Goal: Transaction & Acquisition: Purchase product/service

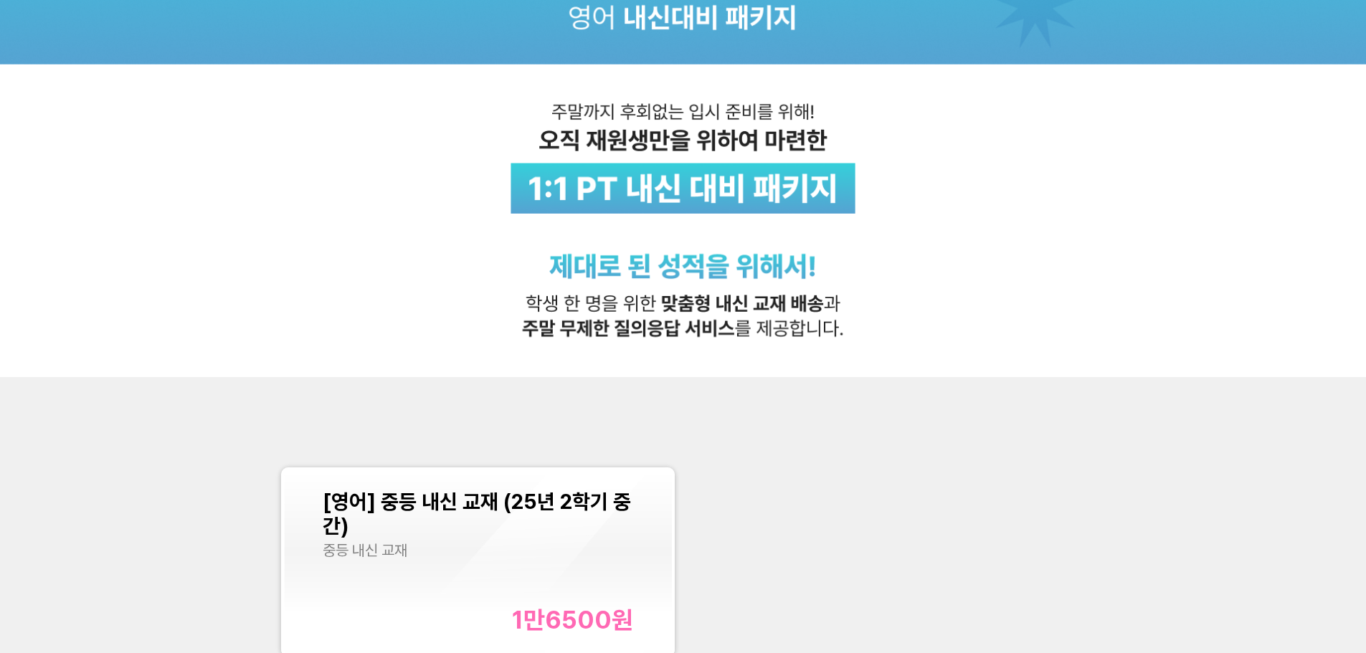
scroll to position [574, 0]
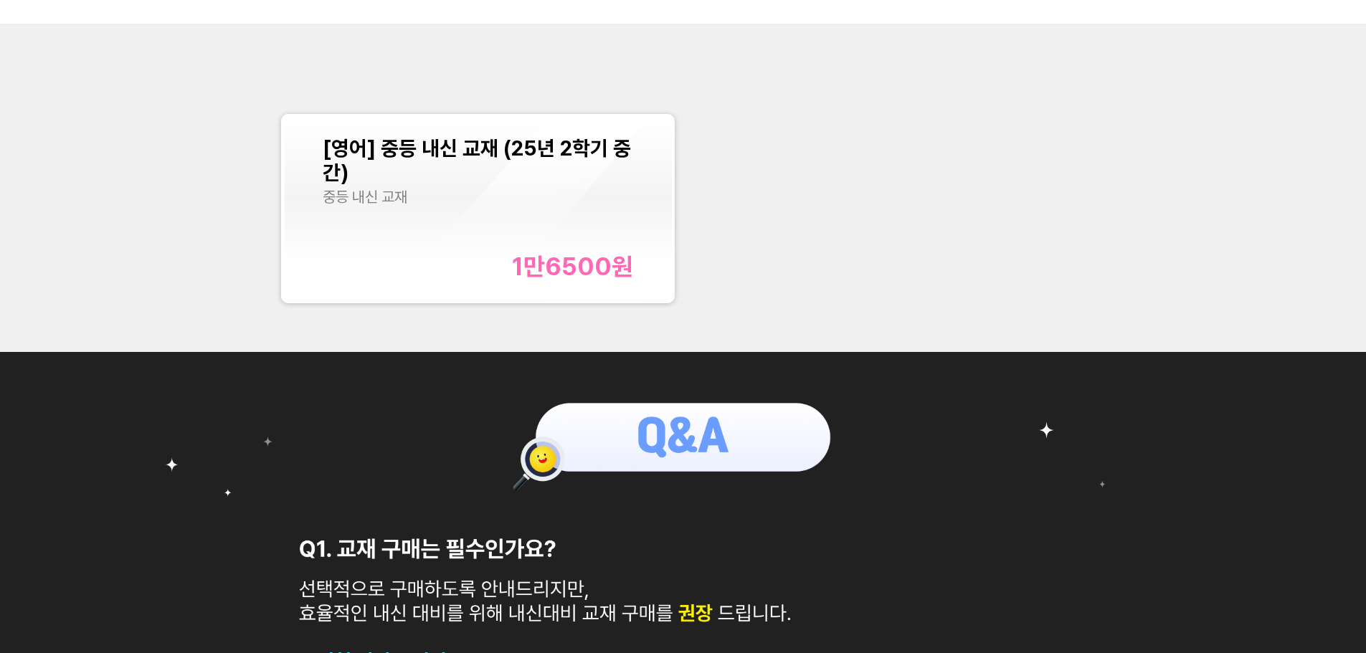
click at [528, 147] on span "[영어] 중등 내신 교재 (25년 2학기 중간)" at bounding box center [477, 160] width 308 height 49
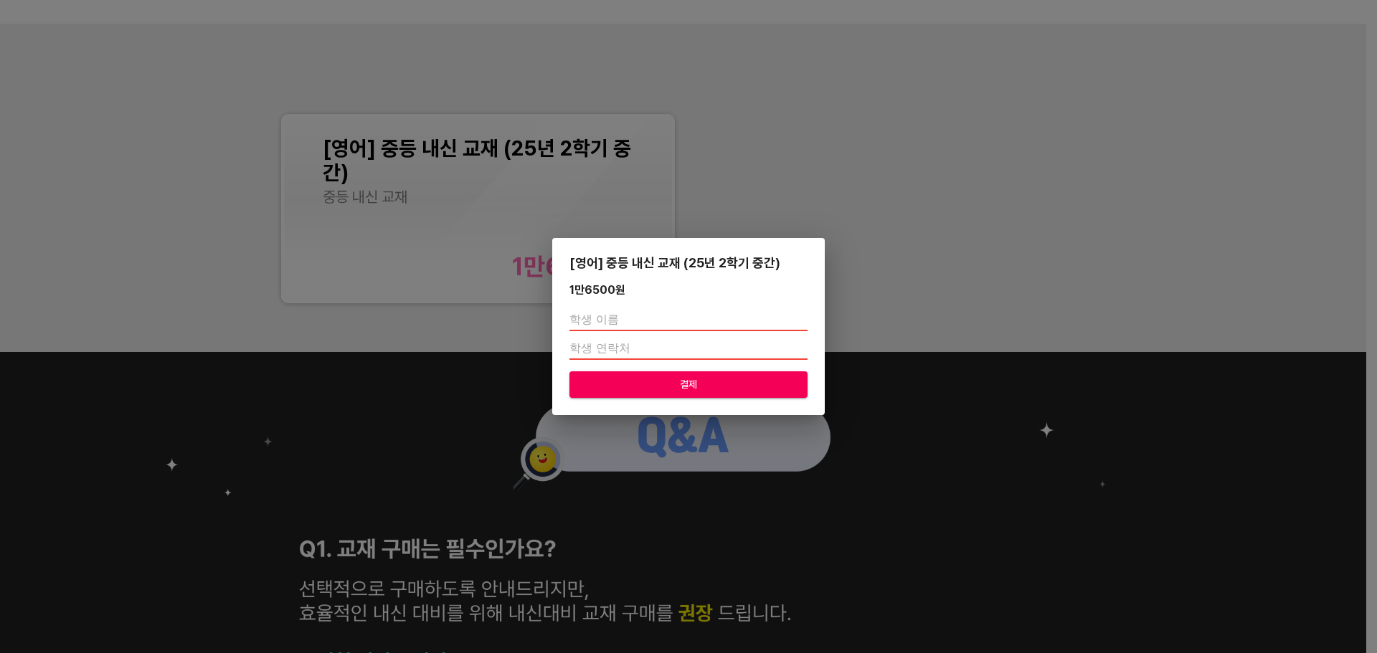
click at [638, 318] on input "text" at bounding box center [688, 319] width 238 height 23
click at [609, 384] on span "결제" at bounding box center [688, 385] width 215 height 18
click at [621, 323] on input "text" at bounding box center [688, 319] width 238 height 23
type input "이채윤"
click at [638, 351] on input "number" at bounding box center [688, 348] width 238 height 23
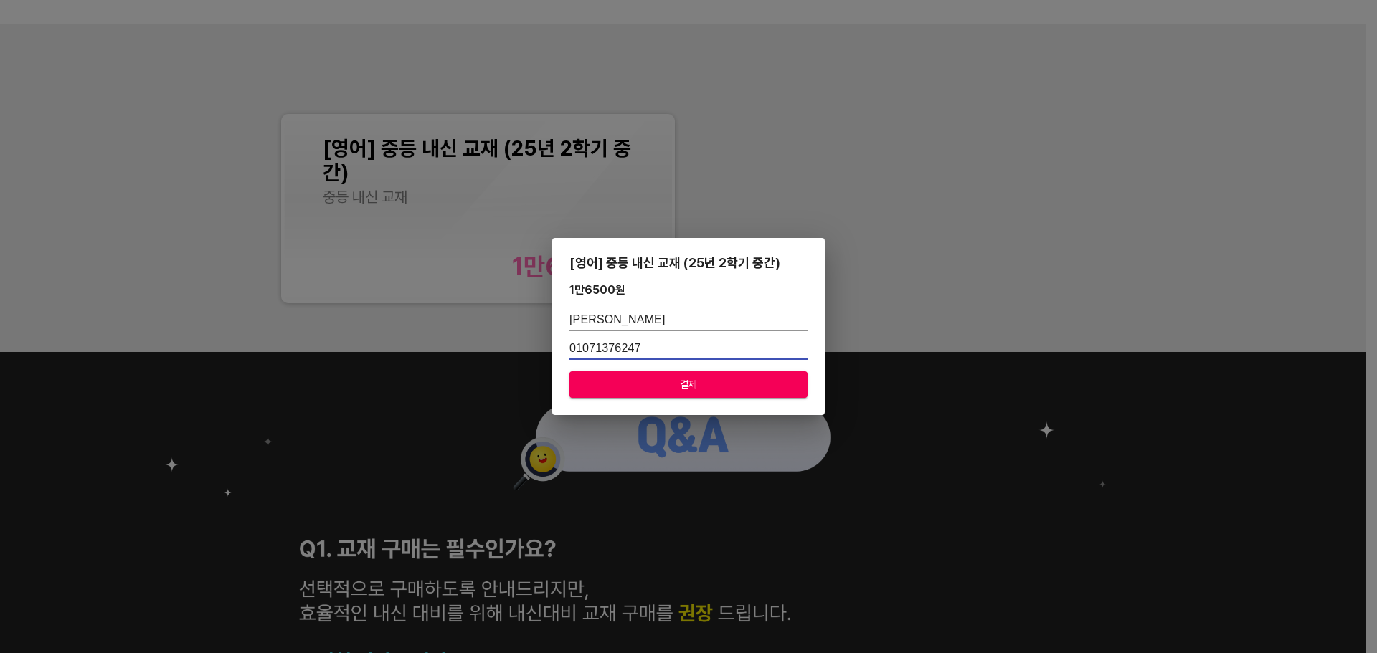
type input "01071376247"
click at [655, 386] on span "결제" at bounding box center [688, 385] width 215 height 18
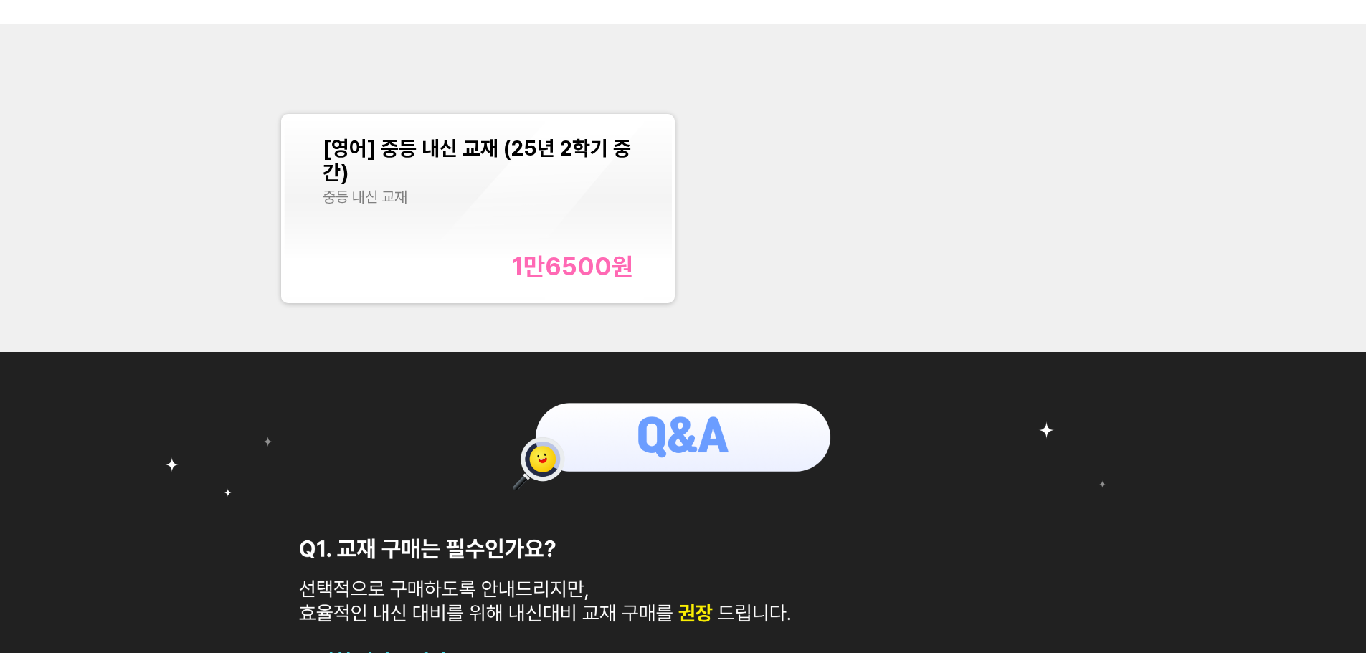
click at [488, 182] on div "[영어] 중등 내신 교재 (25년 2학기 중간)" at bounding box center [478, 160] width 310 height 49
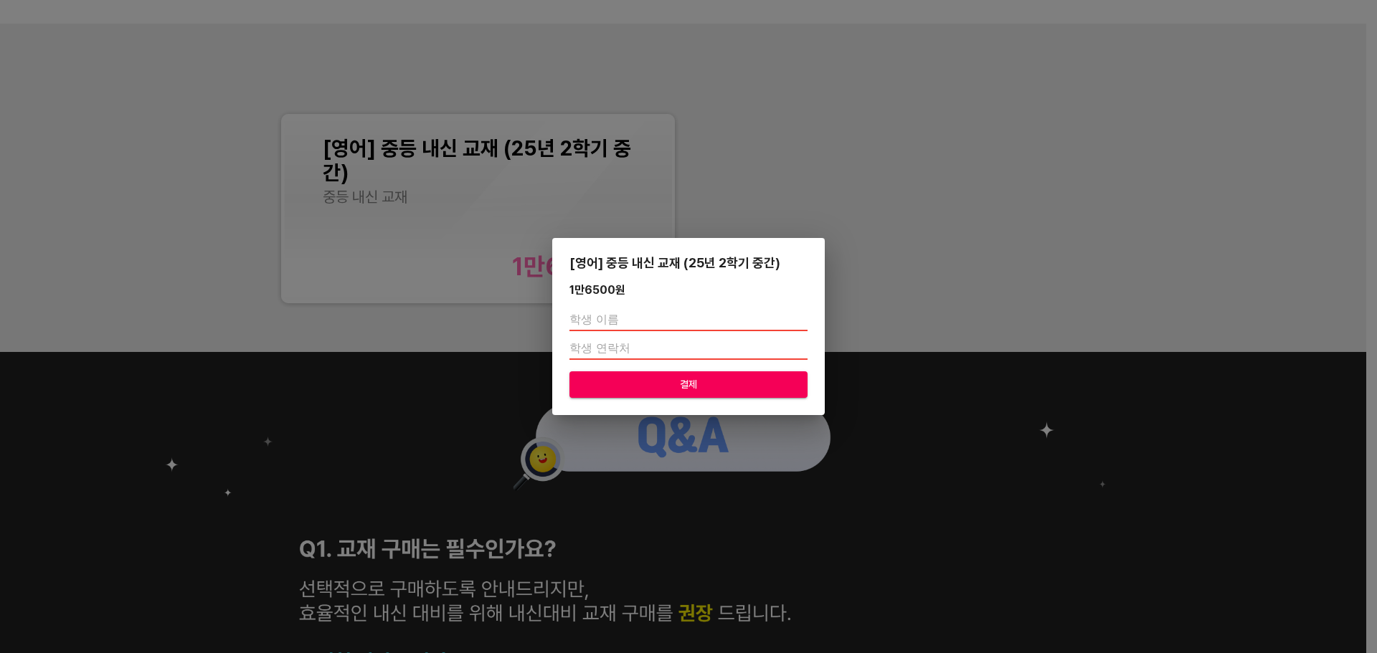
click at [618, 319] on input "text" at bounding box center [688, 319] width 238 height 23
type input "이채윤"
click at [641, 351] on input "number" at bounding box center [688, 348] width 238 height 23
click at [640, 353] on input "number" at bounding box center [688, 348] width 238 height 23
click at [797, 351] on input "-1" at bounding box center [688, 348] width 238 height 23
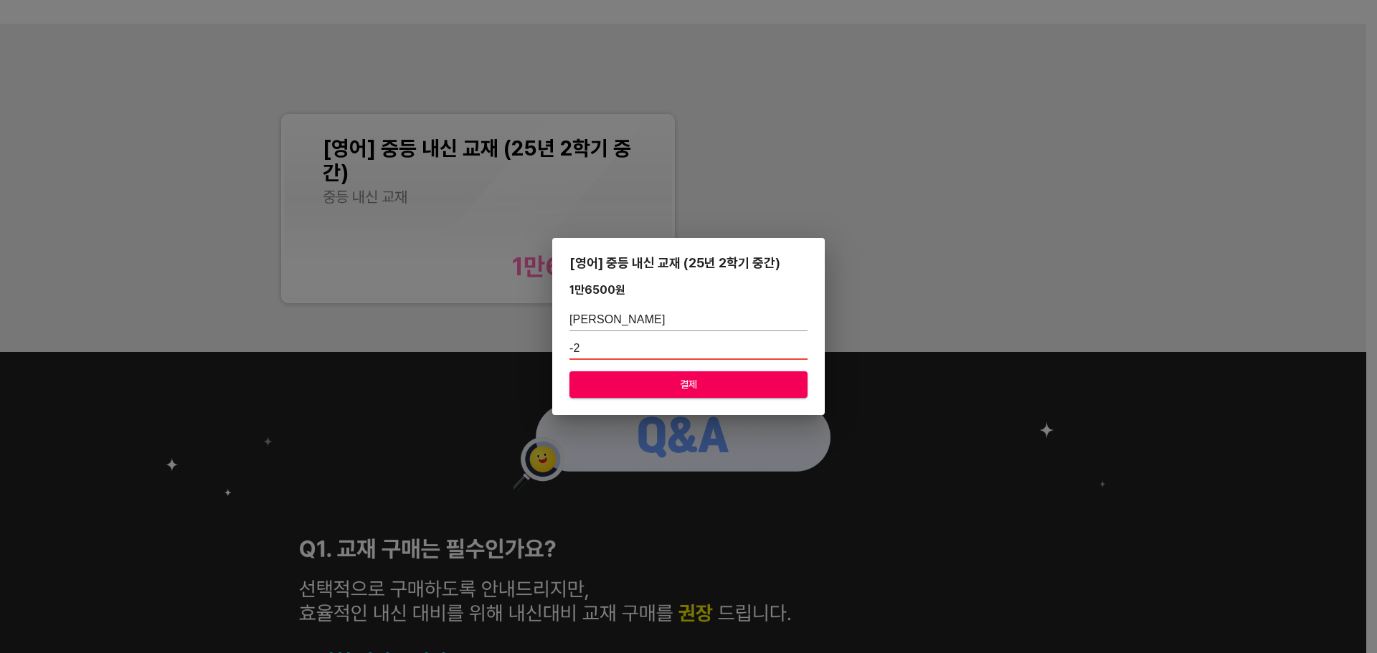
click at [800, 351] on input "-2" at bounding box center [688, 348] width 238 height 23
drag, startPoint x: 528, startPoint y: 345, endPoint x: 474, endPoint y: 343, distance: 53.8
click at [474, 343] on div "[영어] 중등 내신 교재 (25년 2학기 중간) 1만6500 원 이채윤 -2 결제" at bounding box center [688, 326] width 1377 height 653
type input "01071376247"
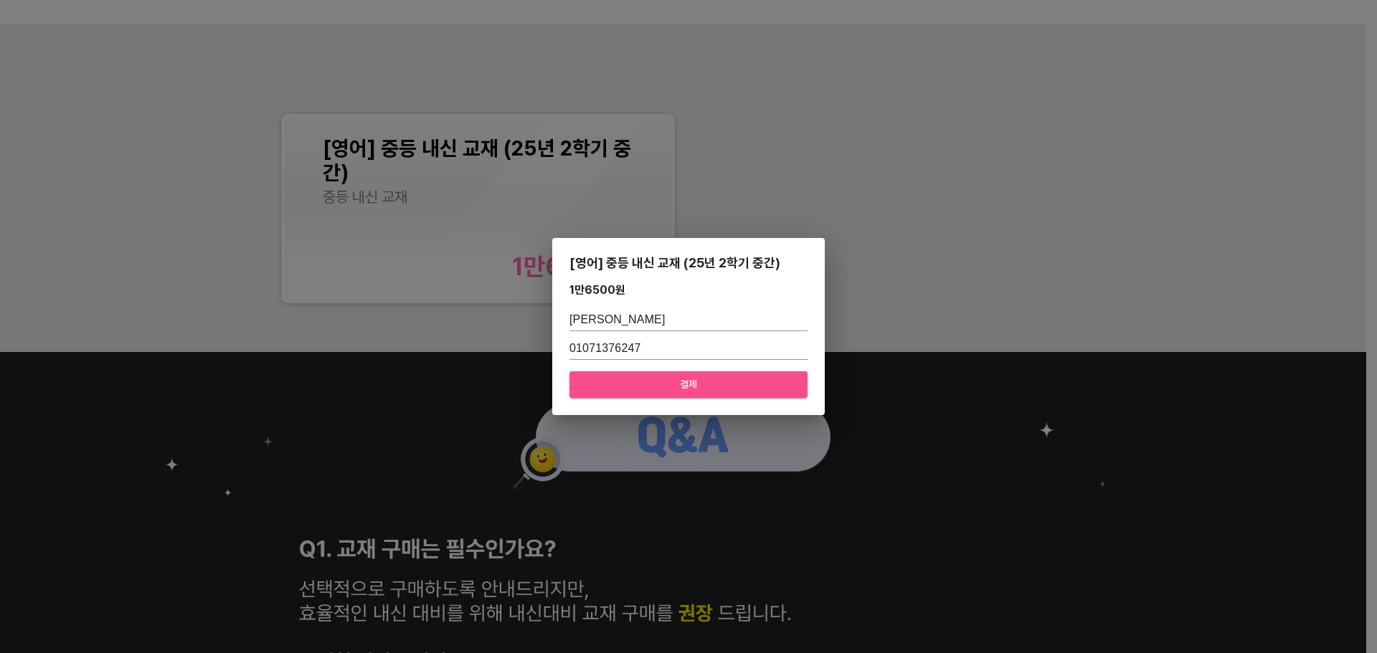
drag, startPoint x: 664, startPoint y: 386, endPoint x: 718, endPoint y: 353, distance: 63.1
click at [664, 385] on span "결제" at bounding box center [688, 385] width 215 height 18
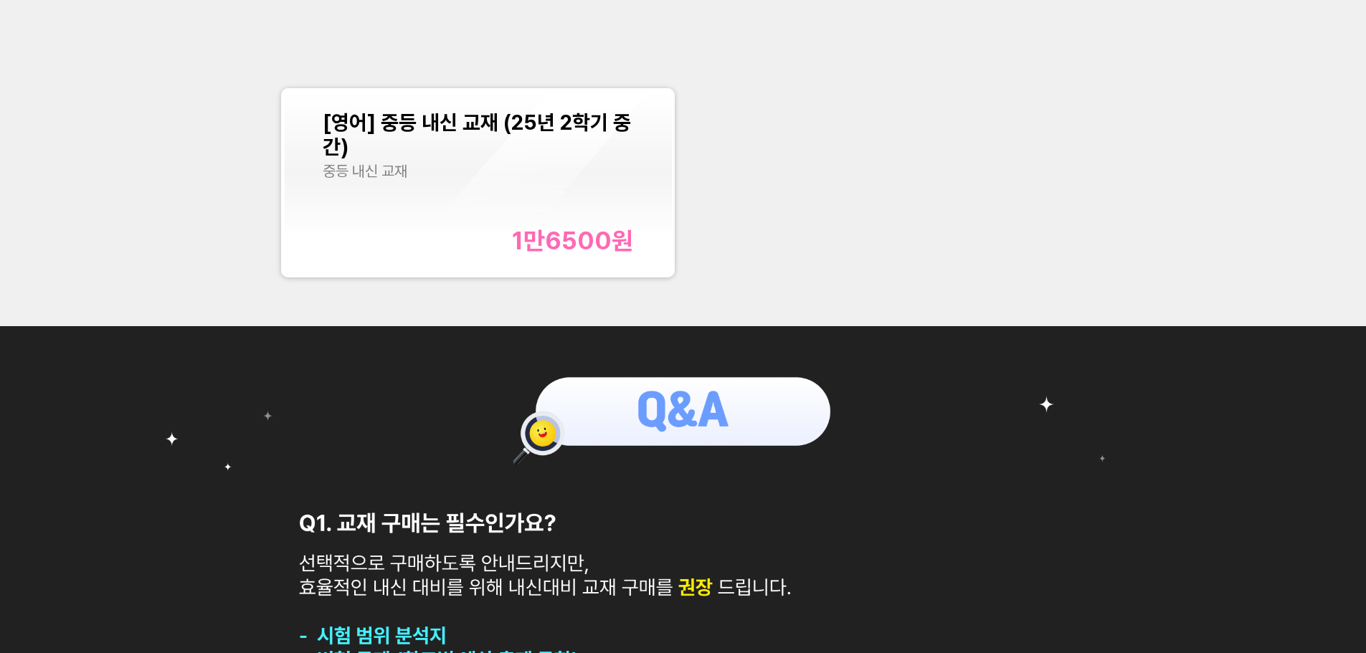
scroll to position [574, 0]
